Goal: Task Accomplishment & Management: Complete application form

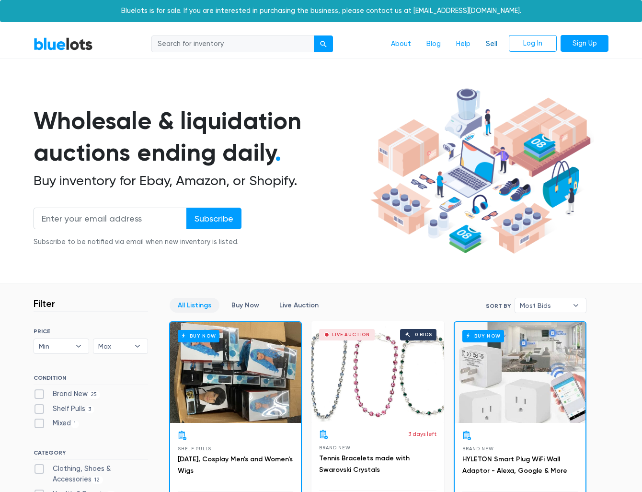
click at [495, 45] on link "Sell" at bounding box center [492, 44] width 27 height 18
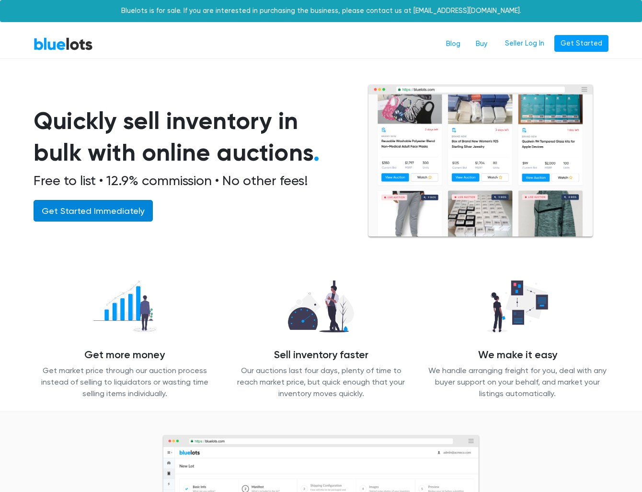
click at [82, 210] on link "Get Started Immediately" at bounding box center [93, 211] width 119 height 22
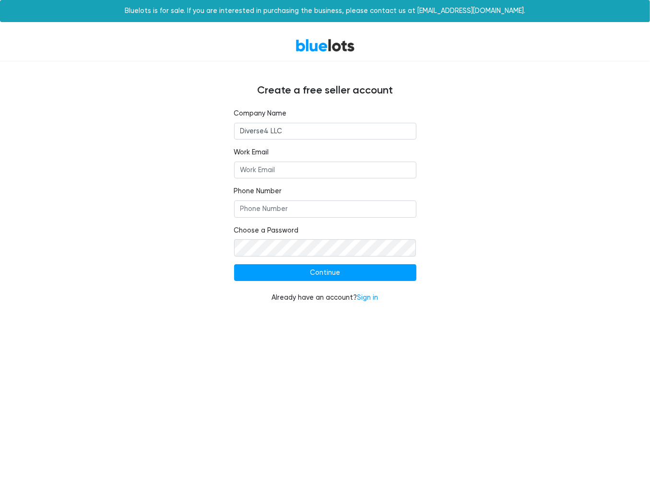
type input "Diverse4 LLC"
type input "d"
type input "diverse4llc@gmail.com"
type input "2065188021"
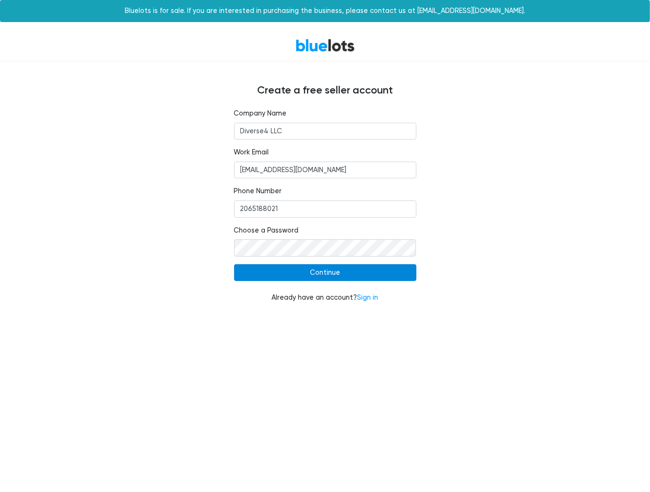
click at [334, 272] on input "Continue" at bounding box center [325, 272] width 182 height 17
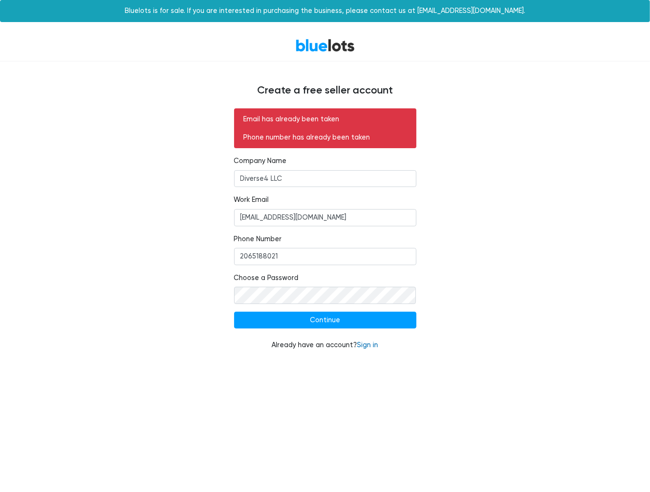
click at [373, 345] on link "Sign in" at bounding box center [367, 345] width 21 height 8
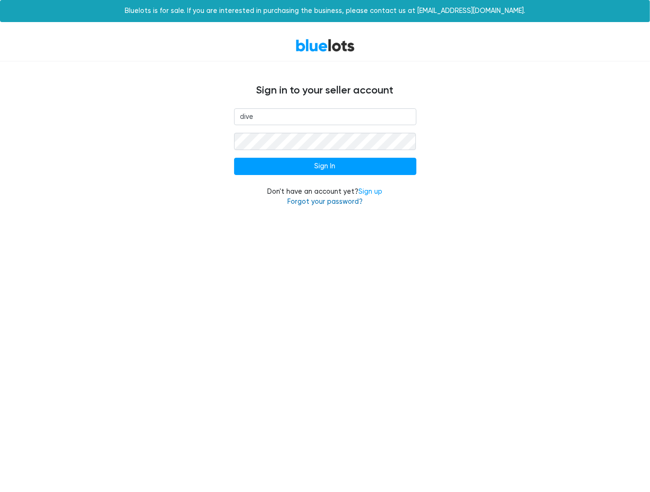
type input "dive"
click at [337, 199] on link "Forgot your password?" at bounding box center [324, 202] width 75 height 8
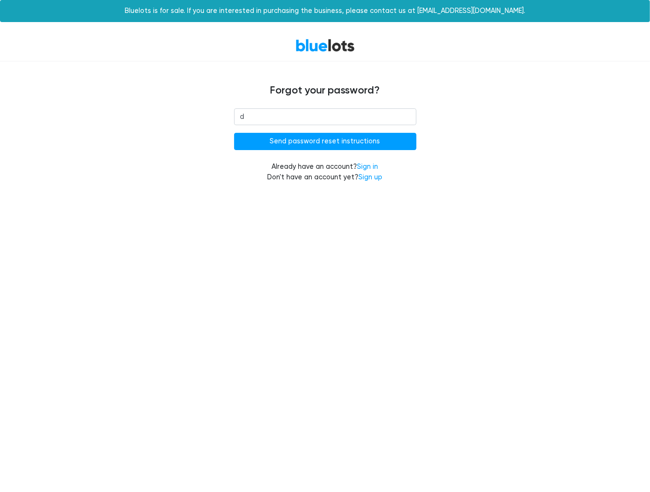
type input "[EMAIL_ADDRESS][DOMAIN_NAME]"
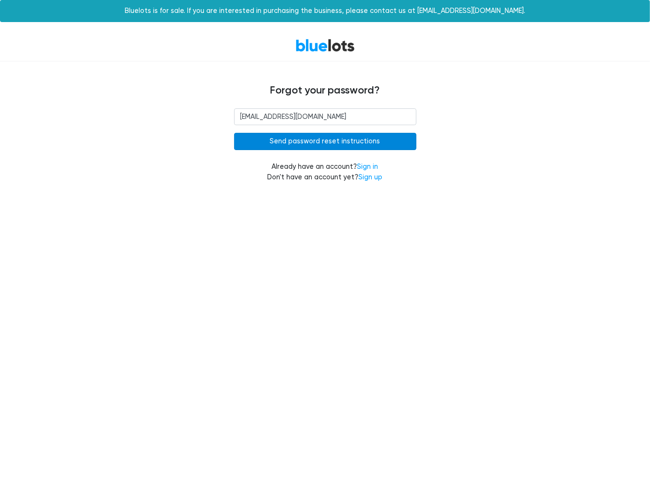
click at [308, 141] on input "Send password reset instructions" at bounding box center [325, 141] width 182 height 17
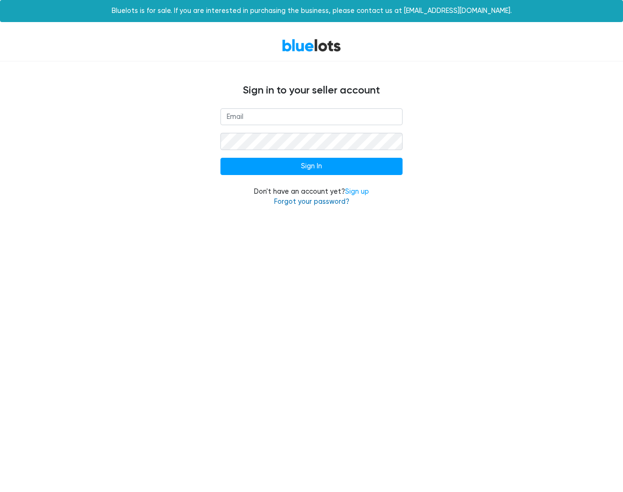
click at [328, 202] on link "Forgot your password?" at bounding box center [311, 202] width 75 height 8
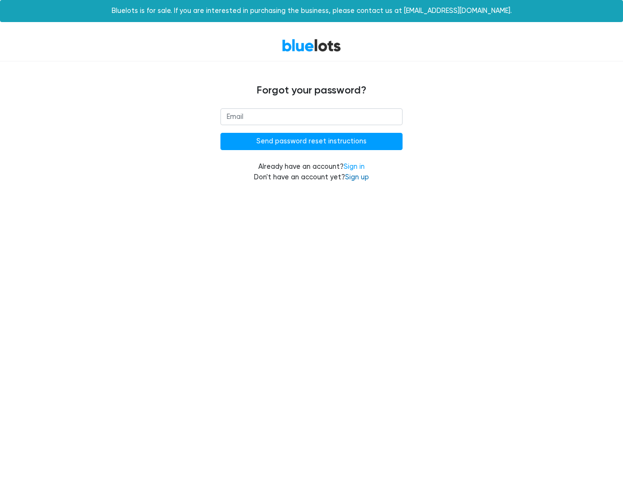
click at [360, 180] on link "Sign up" at bounding box center [357, 177] width 24 height 8
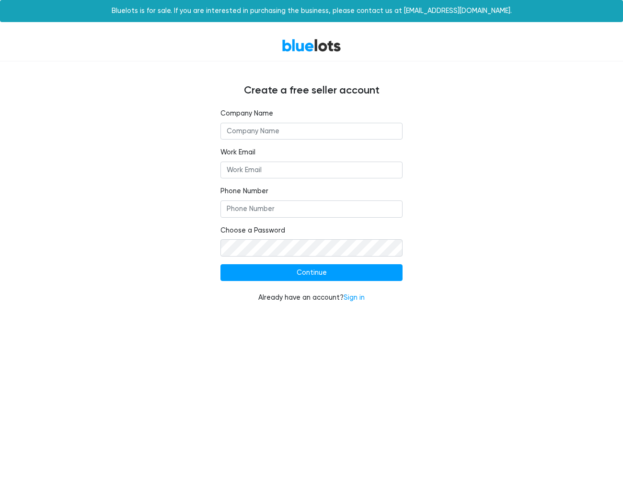
click at [320, 133] on input "text" at bounding box center [312, 131] width 182 height 17
type input "Diverse4 LLC"
click at [298, 170] on input "Work Email" at bounding box center [312, 170] width 182 height 17
click at [272, 130] on input "Diverse4 LLC" at bounding box center [312, 131] width 182 height 17
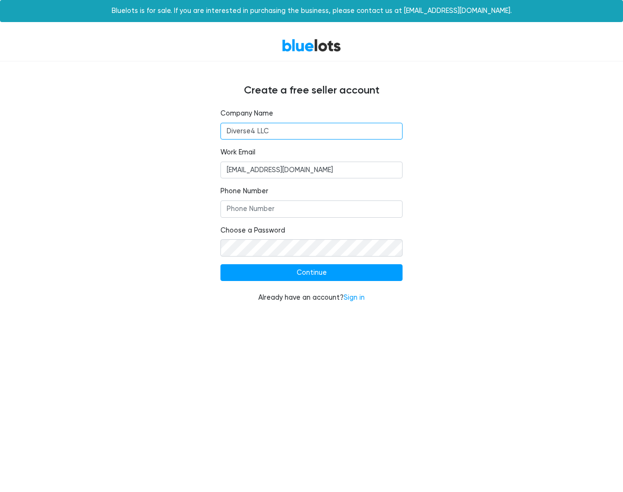
click at [272, 130] on input "Diverse4 LLC" at bounding box center [312, 131] width 182 height 17
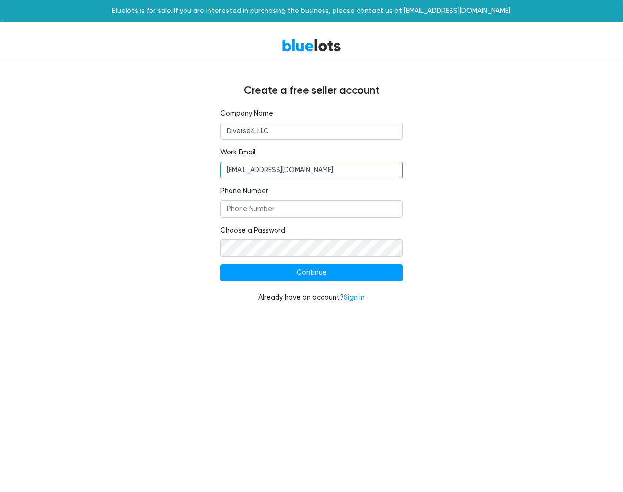
type input "[EMAIL_ADDRESS][DOMAIN_NAME]"
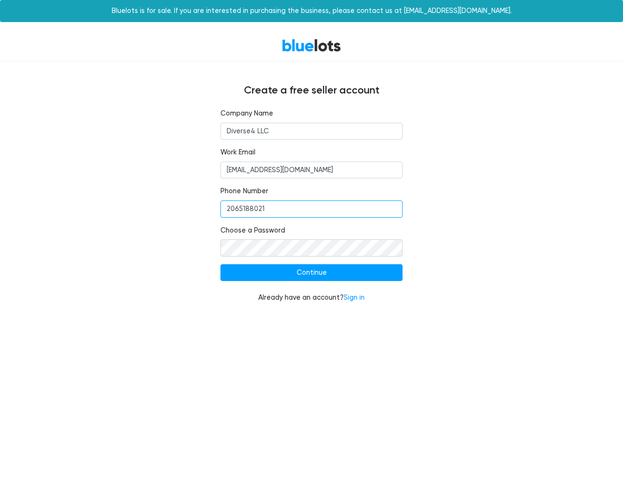
type input "2065188021"
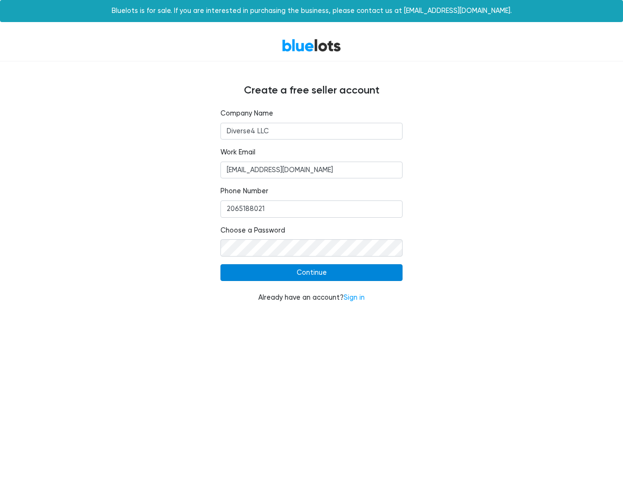
click at [315, 268] on input "Continue" at bounding box center [312, 272] width 182 height 17
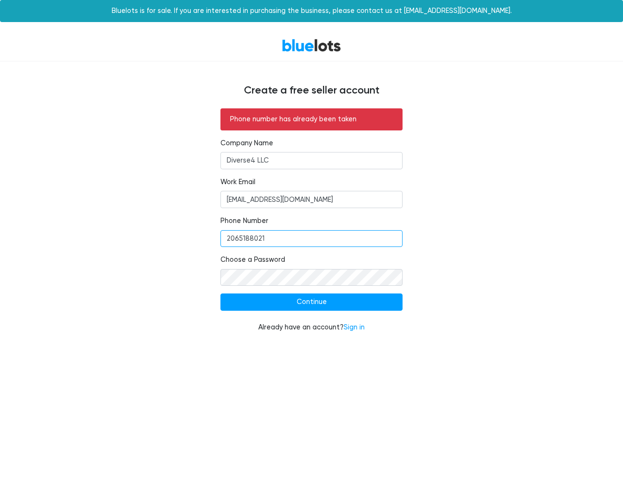
drag, startPoint x: 247, startPoint y: 237, endPoint x: 200, endPoint y: 237, distance: 47.5
click at [200, 237] on div "Phone number has already been taken Company Name Diverse4 LLC Work Email ladnaf…" at bounding box center [312, 226] width 590 height 236
click at [349, 326] on link "Sign in" at bounding box center [354, 327] width 21 height 8
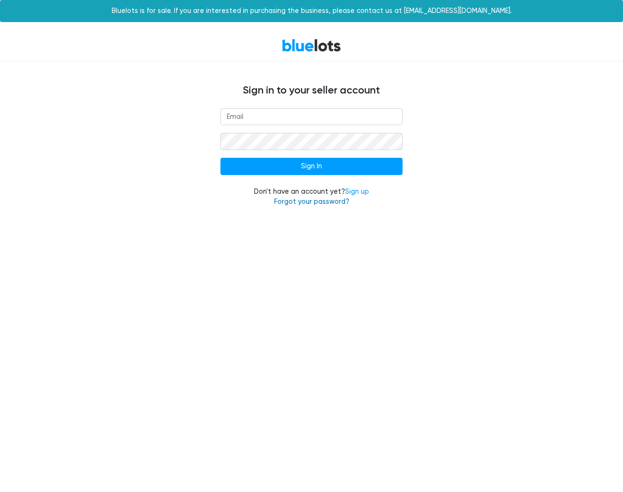
click at [335, 202] on link "Forgot your password?" at bounding box center [311, 202] width 75 height 8
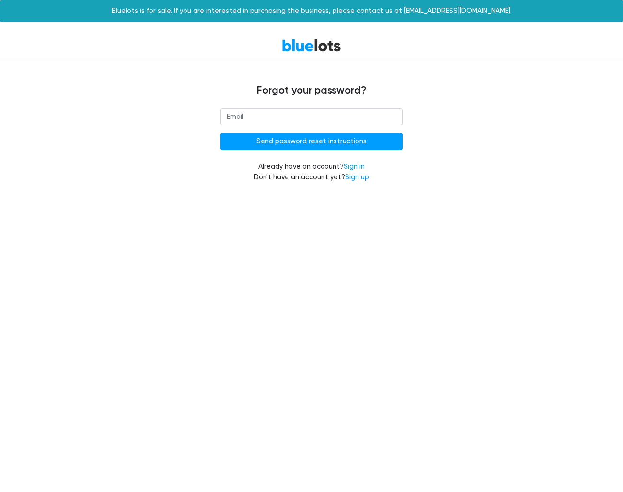
click at [299, 116] on input "email" at bounding box center [312, 116] width 182 height 17
type input "[EMAIL_ADDRESS][DOMAIN_NAME]"
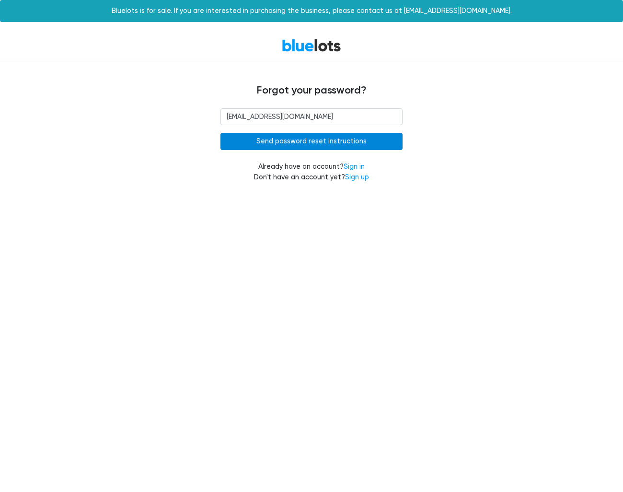
click at [295, 141] on input "Send password reset instructions" at bounding box center [312, 141] width 182 height 17
